Goal: Task Accomplishment & Management: Use online tool/utility

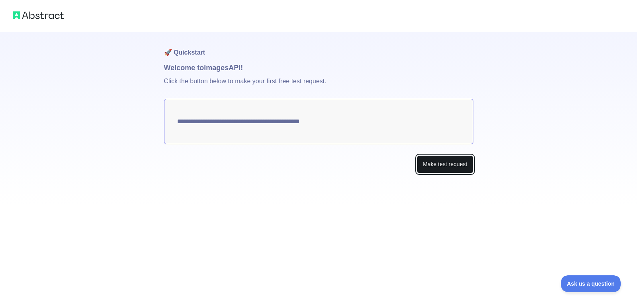
click at [437, 167] on button "Make test request" at bounding box center [445, 164] width 56 height 18
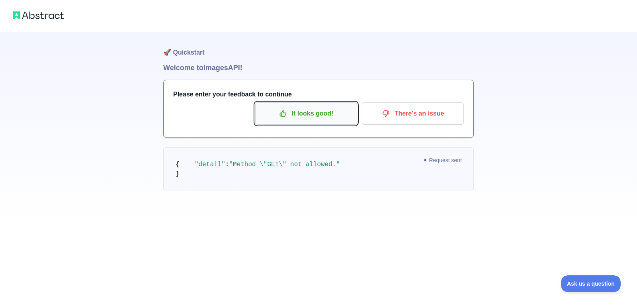
click at [321, 116] on p "It looks good!" at bounding box center [306, 114] width 90 height 14
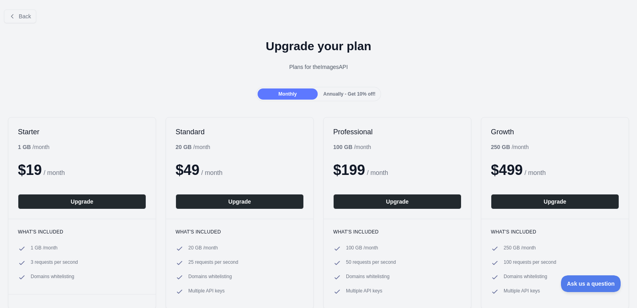
click at [355, 96] on span "Annually - Get 10% off!" at bounding box center [350, 94] width 52 height 6
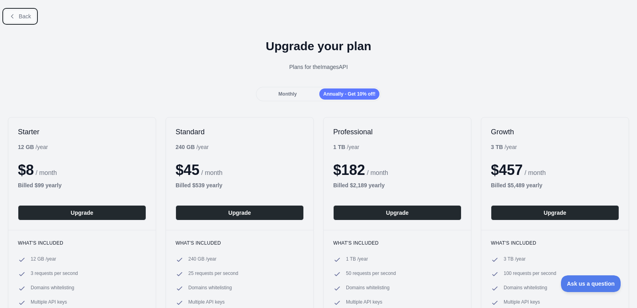
click at [14, 15] on icon at bounding box center [12, 16] width 6 height 6
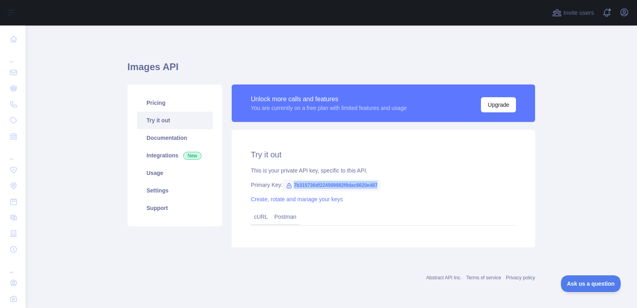
drag, startPoint x: 293, startPoint y: 185, endPoint x: 435, endPoint y: 176, distance: 142.9
click at [435, 176] on div "Try it out This is your private API key, specific to this API. Primary Key: 7b3…" at bounding box center [384, 189] width 304 height 118
copy span "7b315736df224569982f9dac6620e487"
